Goal: Browse casually

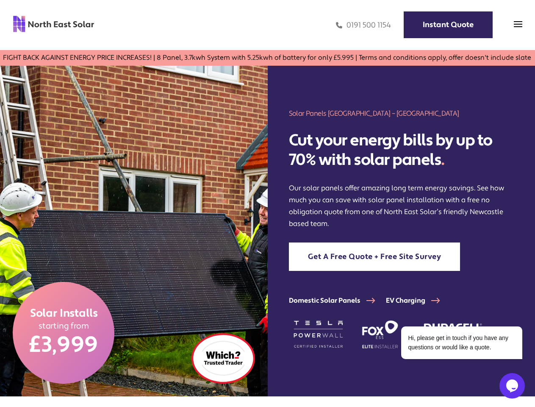
click at [267, 203] on img at bounding box center [134, 231] width 268 height 330
click at [518, 25] on img at bounding box center [518, 24] width 8 height 8
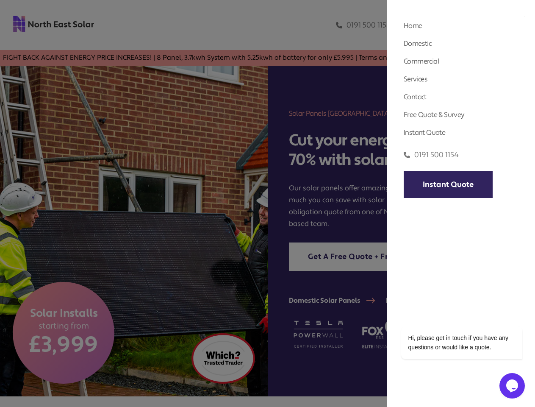
click at [518, 26] on div at bounding box center [267, 203] width 535 height 407
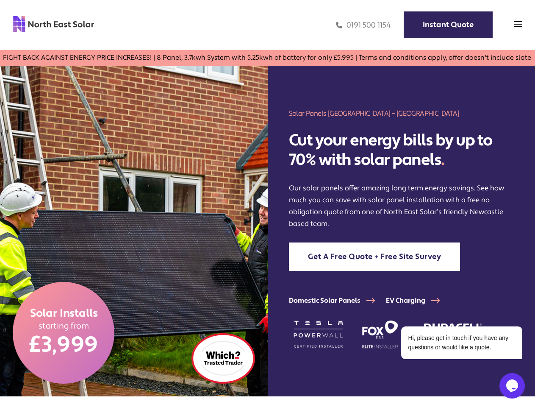
click at [512, 386] on icon "$i18n('chat', 'chat_widget')" at bounding box center [512, 385] width 12 height 13
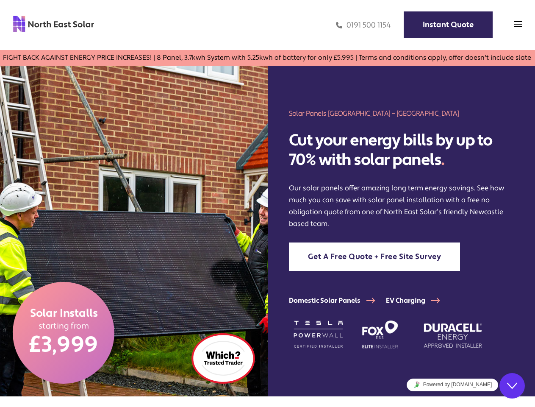
click at [378, 145] on div "Hi there Need help? Search our help center for answers or start a conversation:…" at bounding box center [378, 145] width 0 height 0
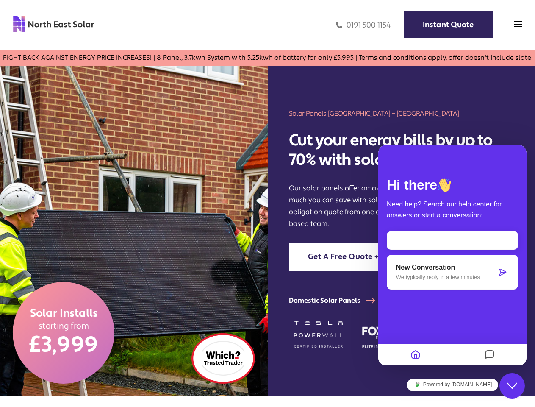
click at [451, 342] on div "Hi there Need help? Search our help center for answers or start a conversation:…" at bounding box center [452, 255] width 148 height 220
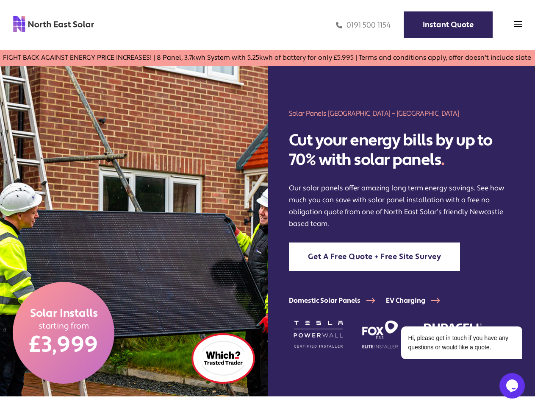
click at [267, 203] on img at bounding box center [134, 231] width 268 height 330
click at [518, 25] on img at bounding box center [518, 24] width 8 height 8
